Goal: Complete application form: Complete application form

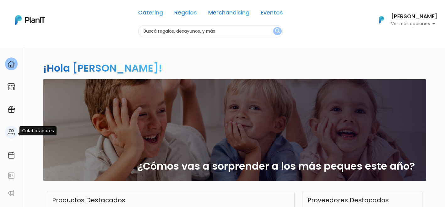
click at [11, 131] on img at bounding box center [12, 132] width 8 height 8
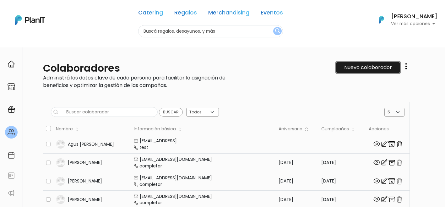
click at [347, 67] on link "Nuevo colaborador" at bounding box center [367, 67] width 63 height 11
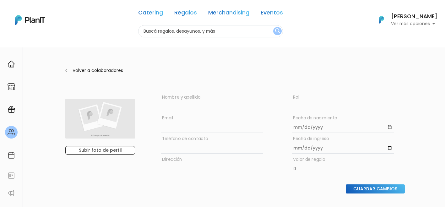
click at [177, 109] on input "text" at bounding box center [212, 103] width 102 height 18
type input "Juan Pedro Maestrone"
type input "jmaestrone@eagerworks.com"
click at [195, 158] on input "text" at bounding box center [212, 165] width 102 height 18
click at [166, 146] on input "text" at bounding box center [212, 144] width 102 height 18
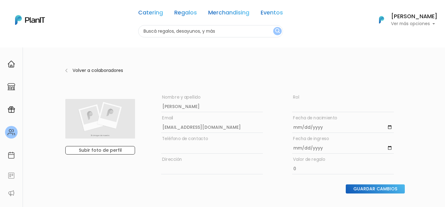
paste input "98630809"
type input "98630809"
click at [299, 124] on input "date" at bounding box center [343, 124] width 102 height 18
type input "2000-09-17"
click at [296, 148] on input "date" at bounding box center [343, 144] width 102 height 18
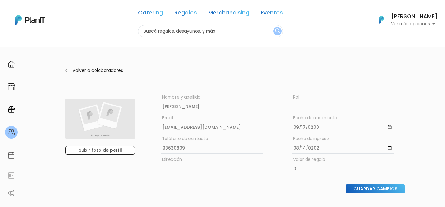
type input "[DATE]"
click at [212, 164] on input "text" at bounding box center [212, 165] width 102 height 18
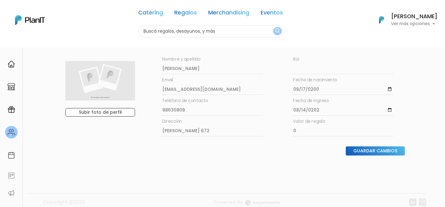
scroll to position [47, 0]
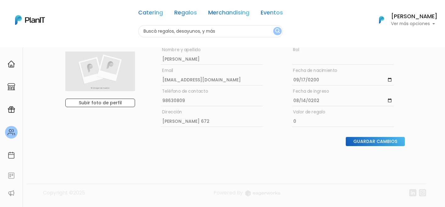
type input "Tomas Diago 672"
click at [367, 144] on input "Guardar Cambios" at bounding box center [375, 141] width 59 height 9
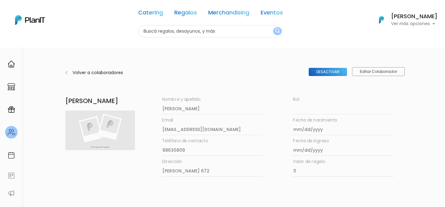
click at [98, 72] on p "Volver a colaboradores" at bounding box center [114, 72] width 85 height 7
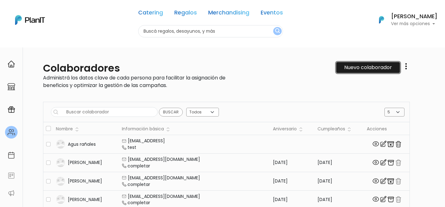
click at [342, 68] on link "Nuevo colaborador" at bounding box center [367, 67] width 63 height 11
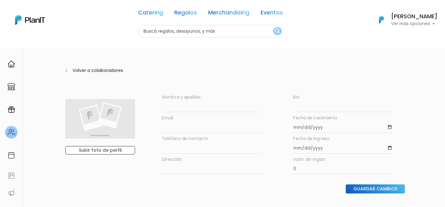
click at [227, 99] on input "text" at bounding box center [212, 103] width 102 height 18
type input "[PERSON_NAME]"
type input "c"
type input "[EMAIL_ADDRESS][DOMAIN_NAME]"
type input "[DATE]"
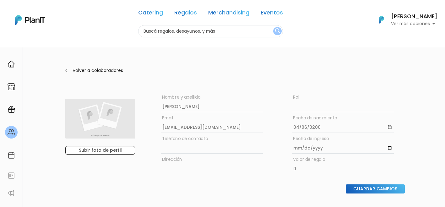
click at [295, 147] on input "date" at bounding box center [343, 144] width 102 height 18
type input "[DATE]"
click at [193, 135] on input "text" at bounding box center [212, 144] width 102 height 18
click at [203, 151] on input "text" at bounding box center [212, 144] width 102 height 18
paste input "59899767048"
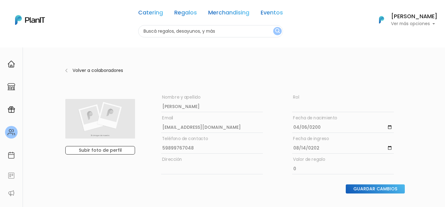
type input "59899767048"
click at [182, 169] on input "text" at bounding box center [212, 165] width 102 height 18
click at [218, 166] on input "text" at bounding box center [212, 165] width 102 height 18
paste input "[PERSON_NAME] 1481 apto 3"
type input "[PERSON_NAME] 1481 apto 3"
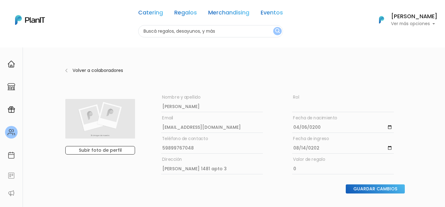
drag, startPoint x: 232, startPoint y: 200, endPoint x: 234, endPoint y: 197, distance: 3.2
click at [233, 200] on form "[PERSON_NAME] Nombre y apellido rol [EMAIL_ADDRESS][DOMAIN_NAME] Email [DATE] F…" at bounding box center [234, 147] width 339 height 107
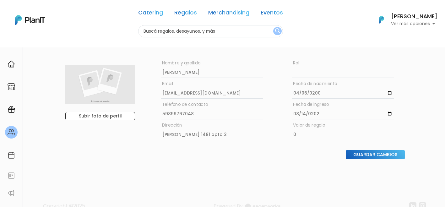
scroll to position [47, 0]
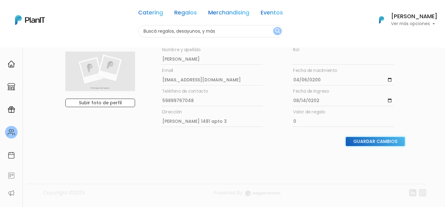
click at [362, 146] on input "Guardar Cambios" at bounding box center [375, 141] width 59 height 9
click at [361, 140] on div "Guardar Cambios" at bounding box center [277, 141] width 255 height 9
